Goal: Task Accomplishment & Management: Use online tool/utility

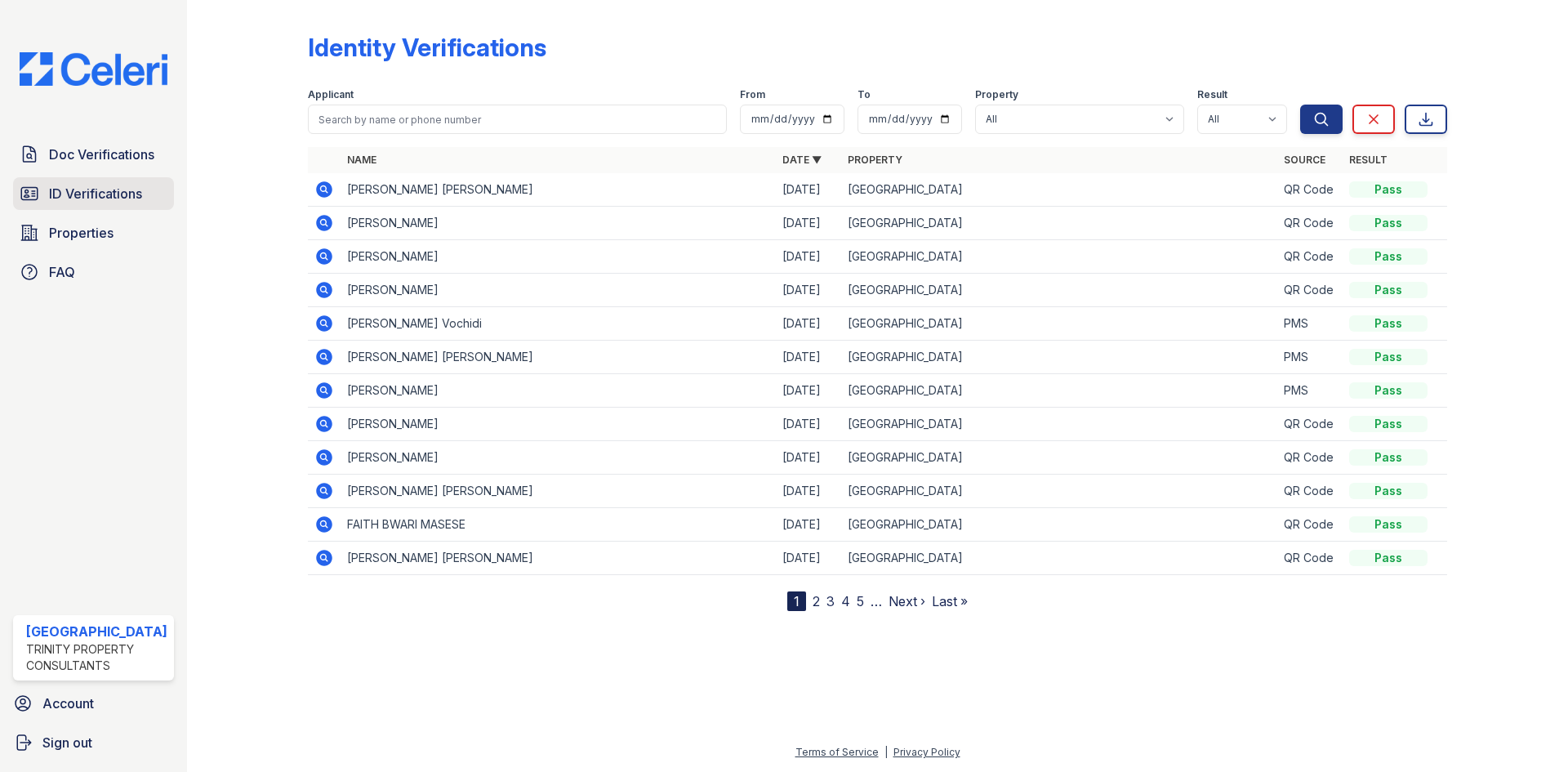
click at [131, 188] on span "ID Verifications" at bounding box center [96, 194] width 93 height 20
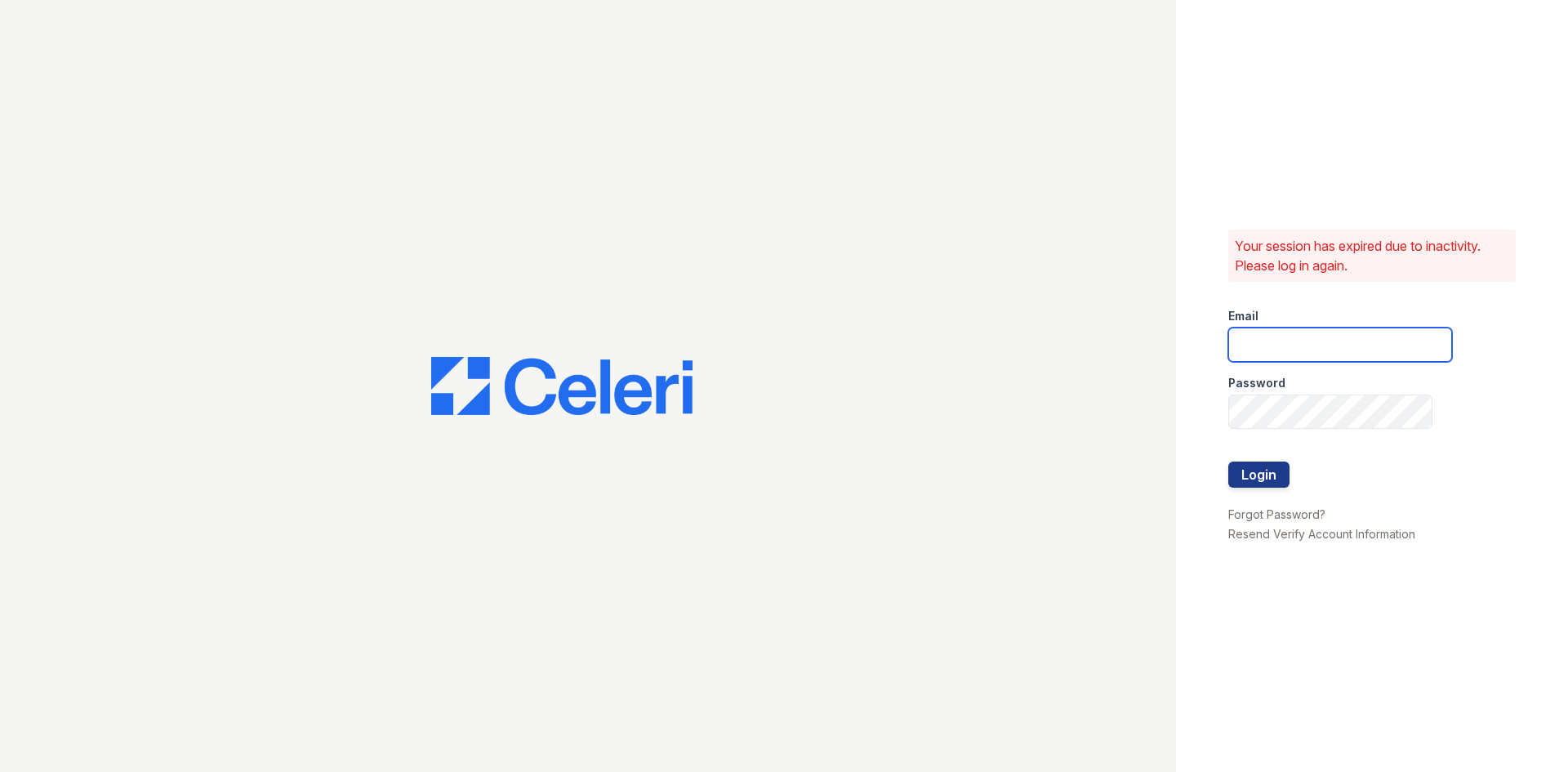
type input "[EMAIL_ADDRESS][DOMAIN_NAME]"
click at [1262, 468] on button "Login" at bounding box center [1258, 474] width 61 height 26
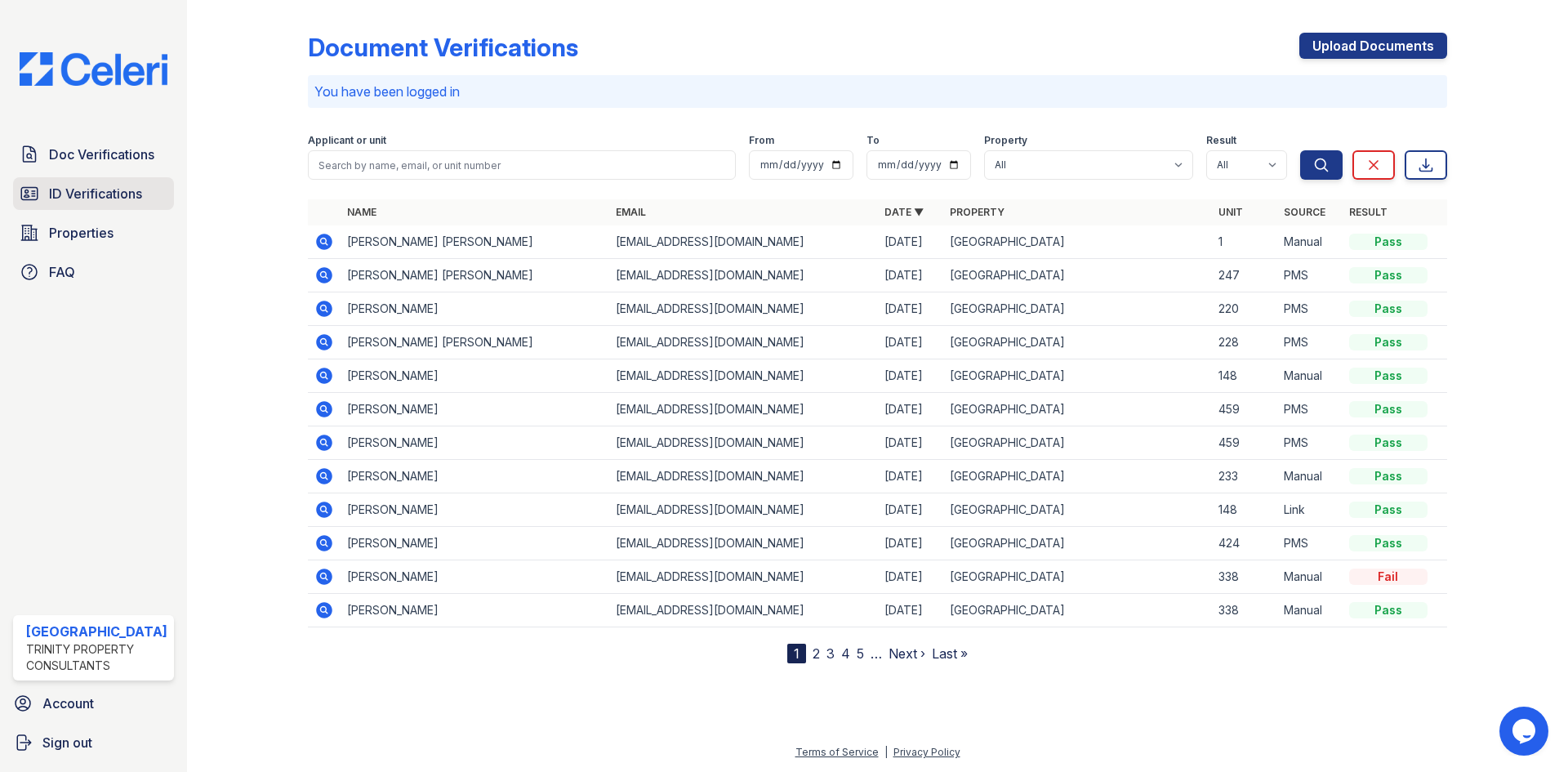
click at [90, 188] on span "ID Verifications" at bounding box center [96, 194] width 93 height 20
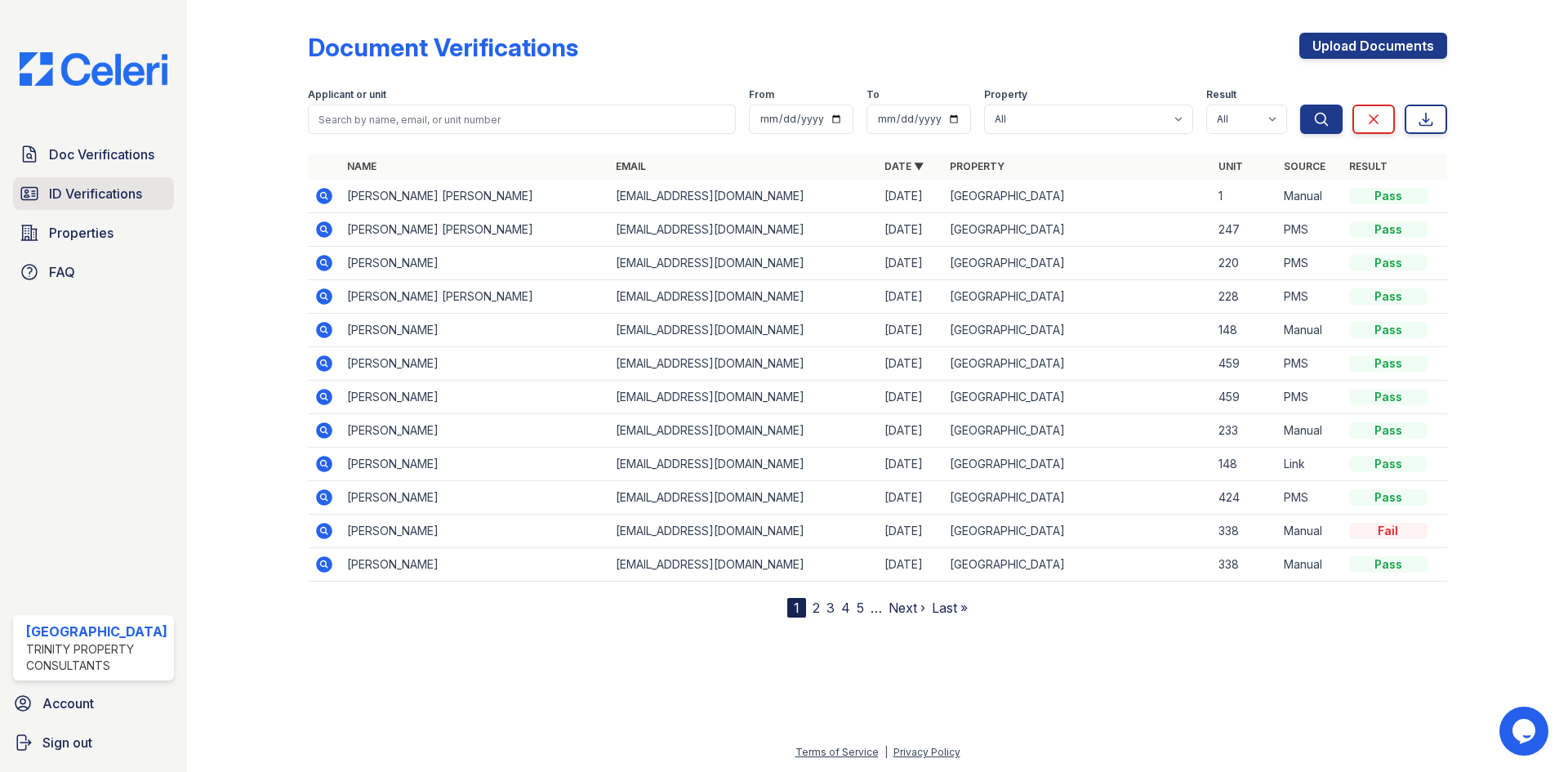
click at [96, 198] on span "ID Verifications" at bounding box center [96, 194] width 93 height 20
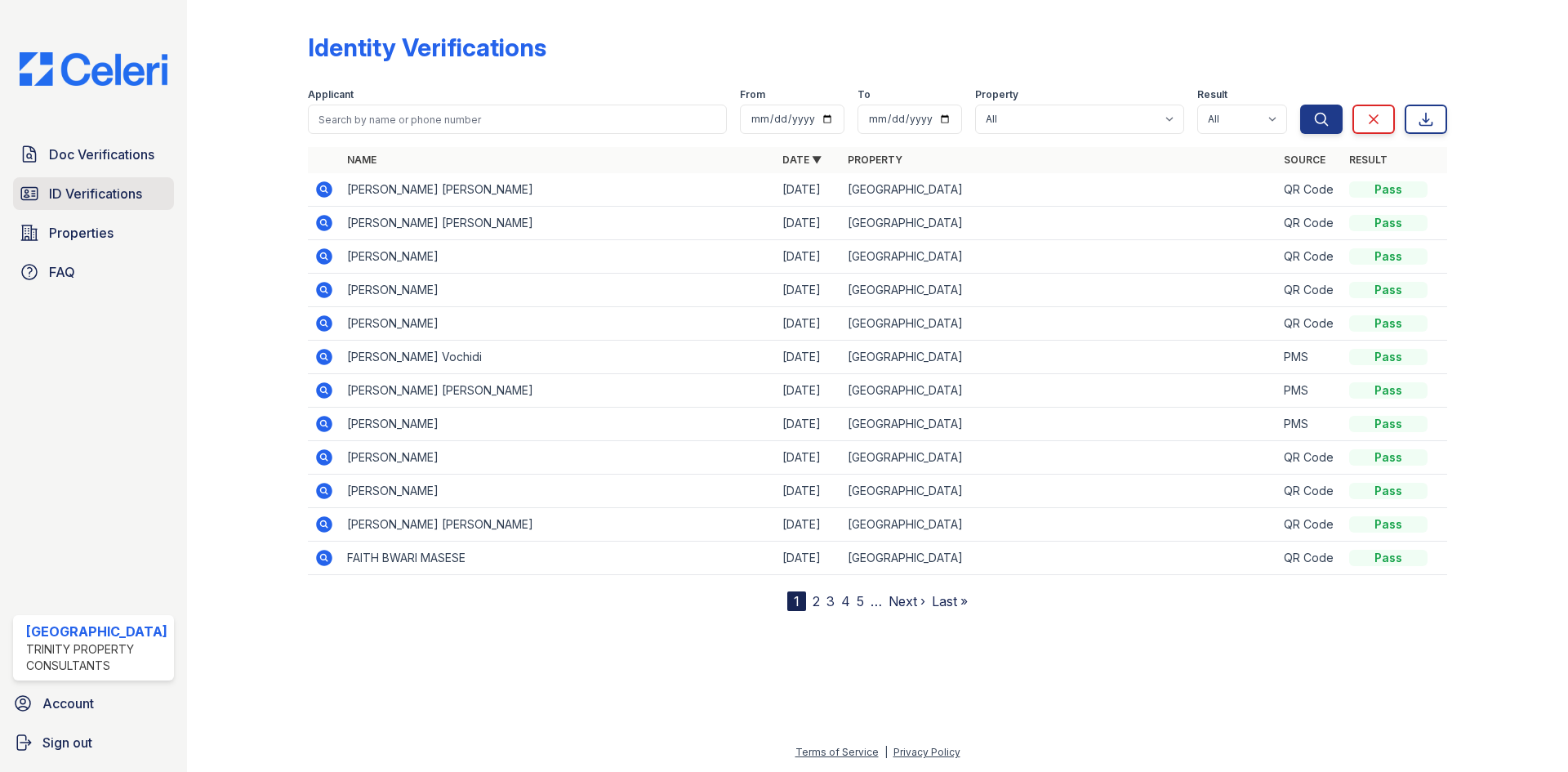
click at [108, 194] on span "ID Verifications" at bounding box center [96, 194] width 93 height 20
click at [128, 189] on span "ID Verifications" at bounding box center [96, 194] width 93 height 20
click at [321, 186] on icon at bounding box center [324, 189] width 20 height 20
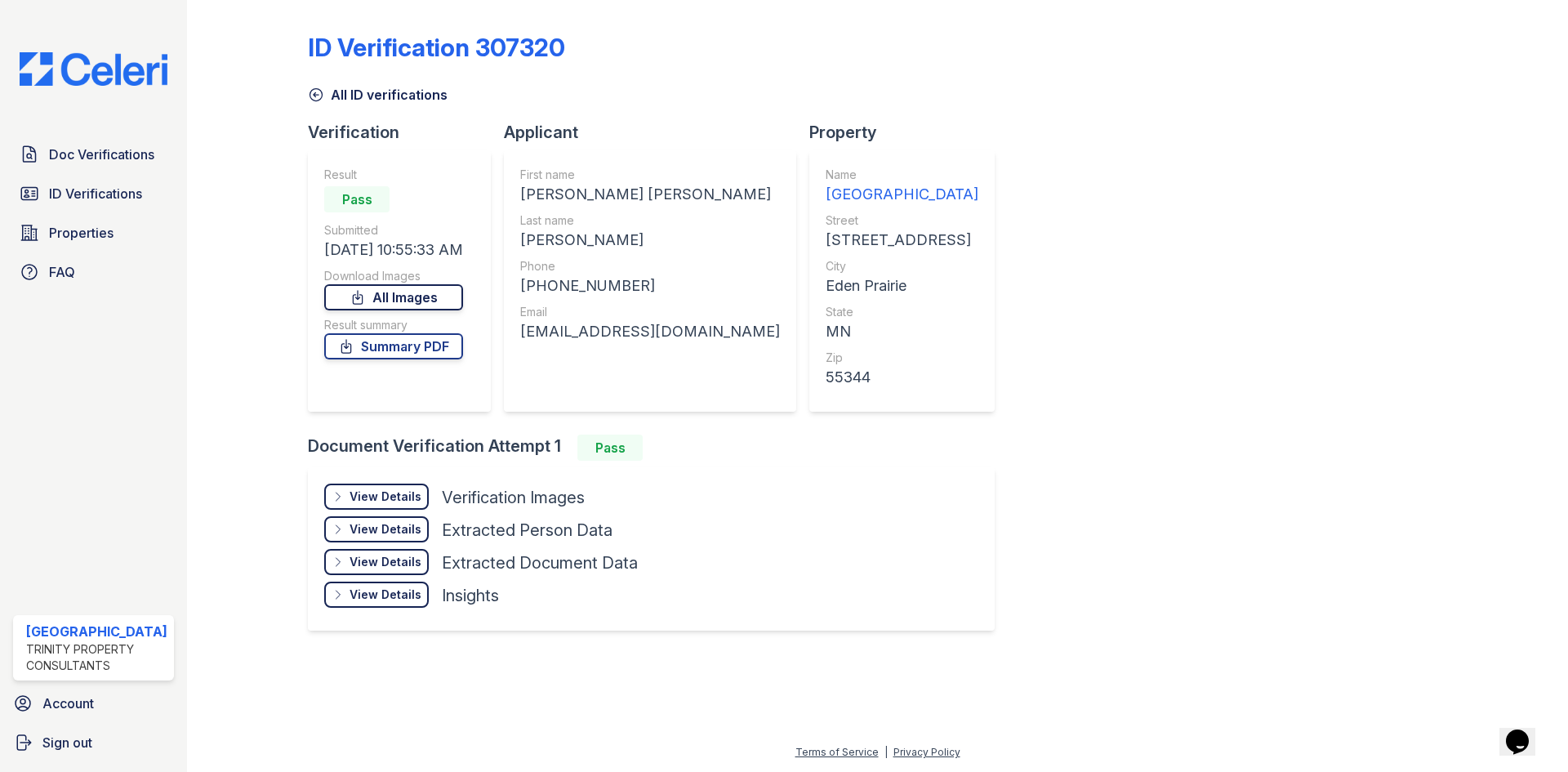
click at [422, 295] on link "All Images" at bounding box center [393, 297] width 139 height 26
drag, startPoint x: 697, startPoint y: 333, endPoint x: 524, endPoint y: 338, distance: 173.1
click at [524, 338] on div "ciaraajungels@gmail.com" at bounding box center [651, 331] width 260 height 23
copy div "ciaraajungels@gmail.com"
